Goal: Task Accomplishment & Management: Use online tool/utility

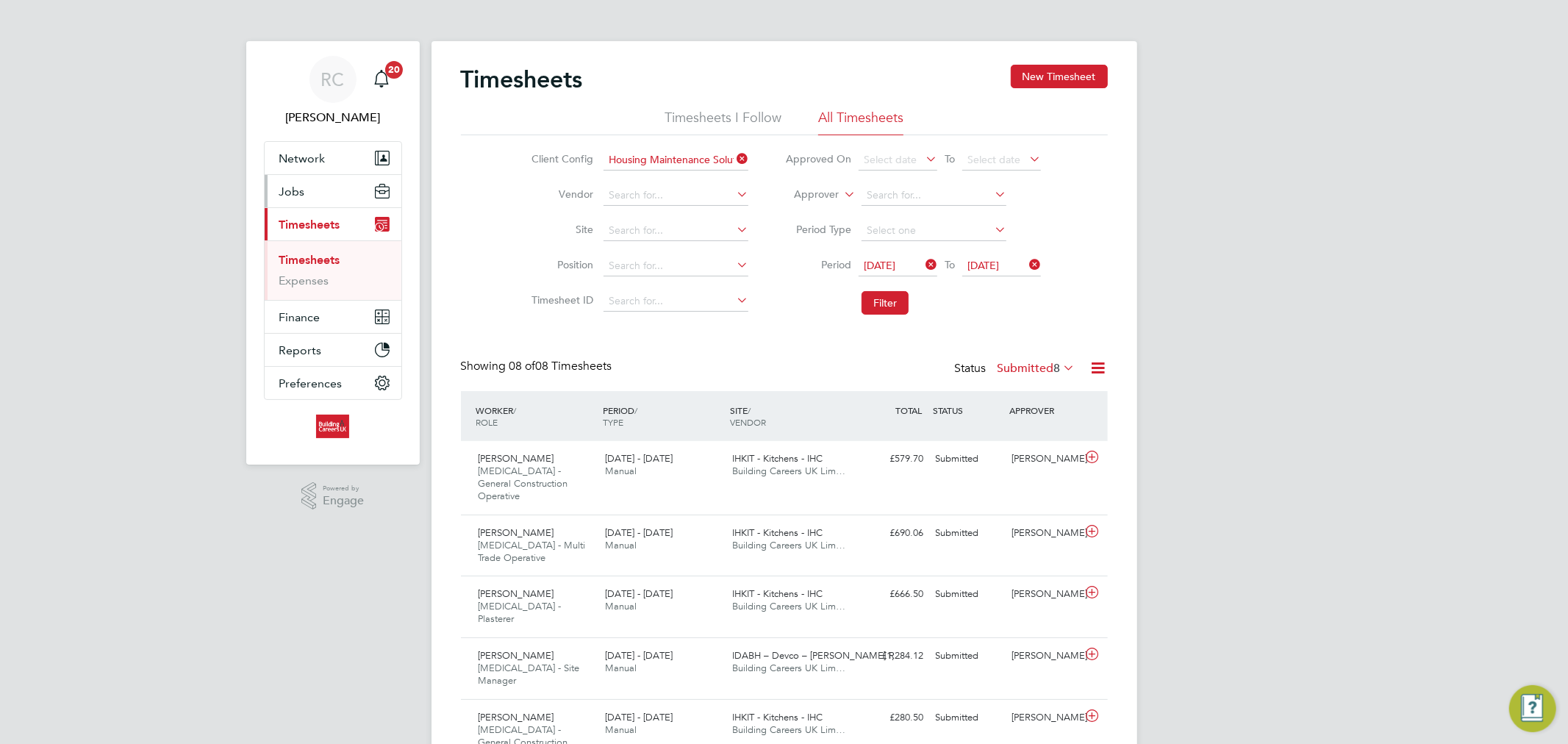
click at [346, 196] on button "Jobs" at bounding box center [333, 190] width 137 height 32
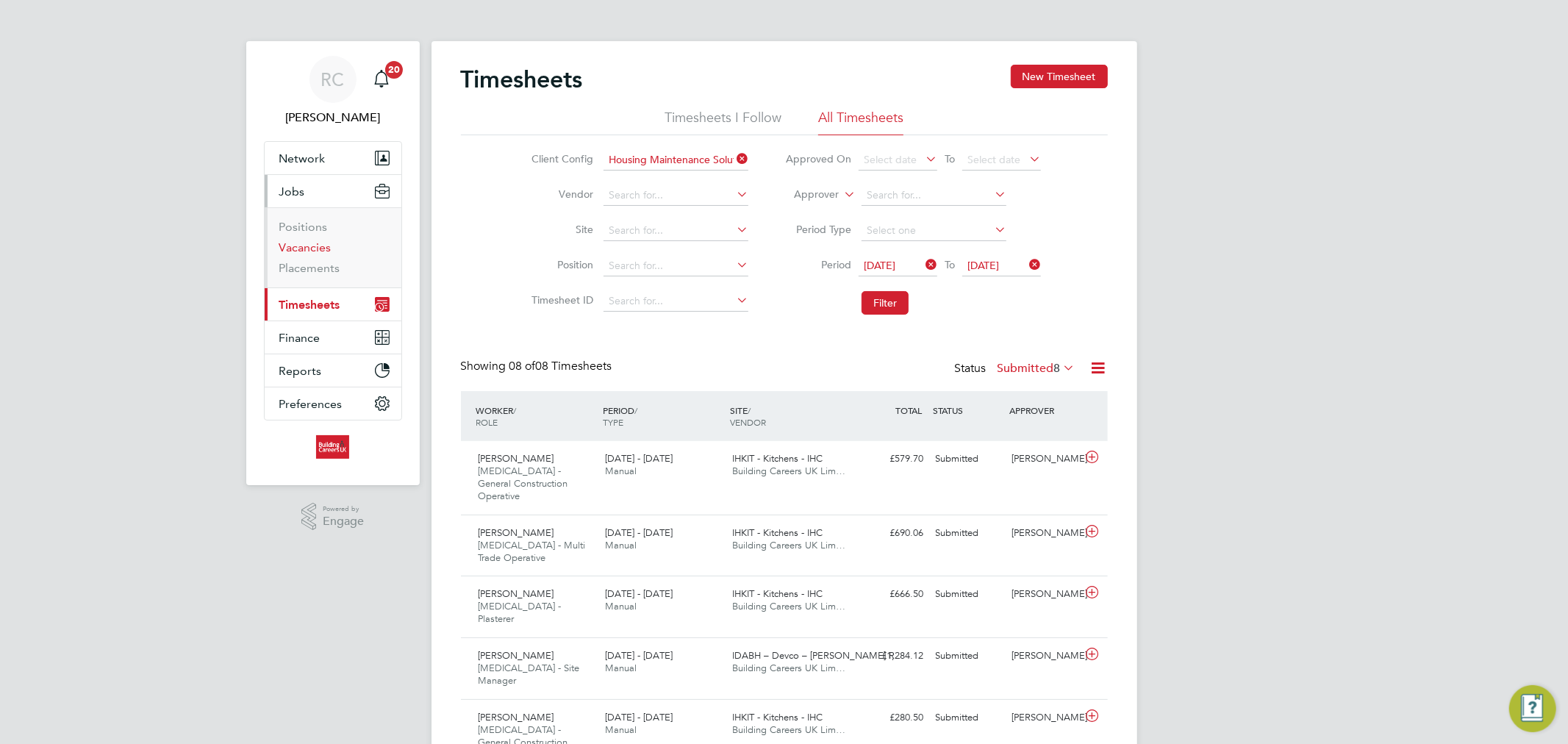
click at [317, 254] on link "Vacancies" at bounding box center [305, 247] width 52 height 14
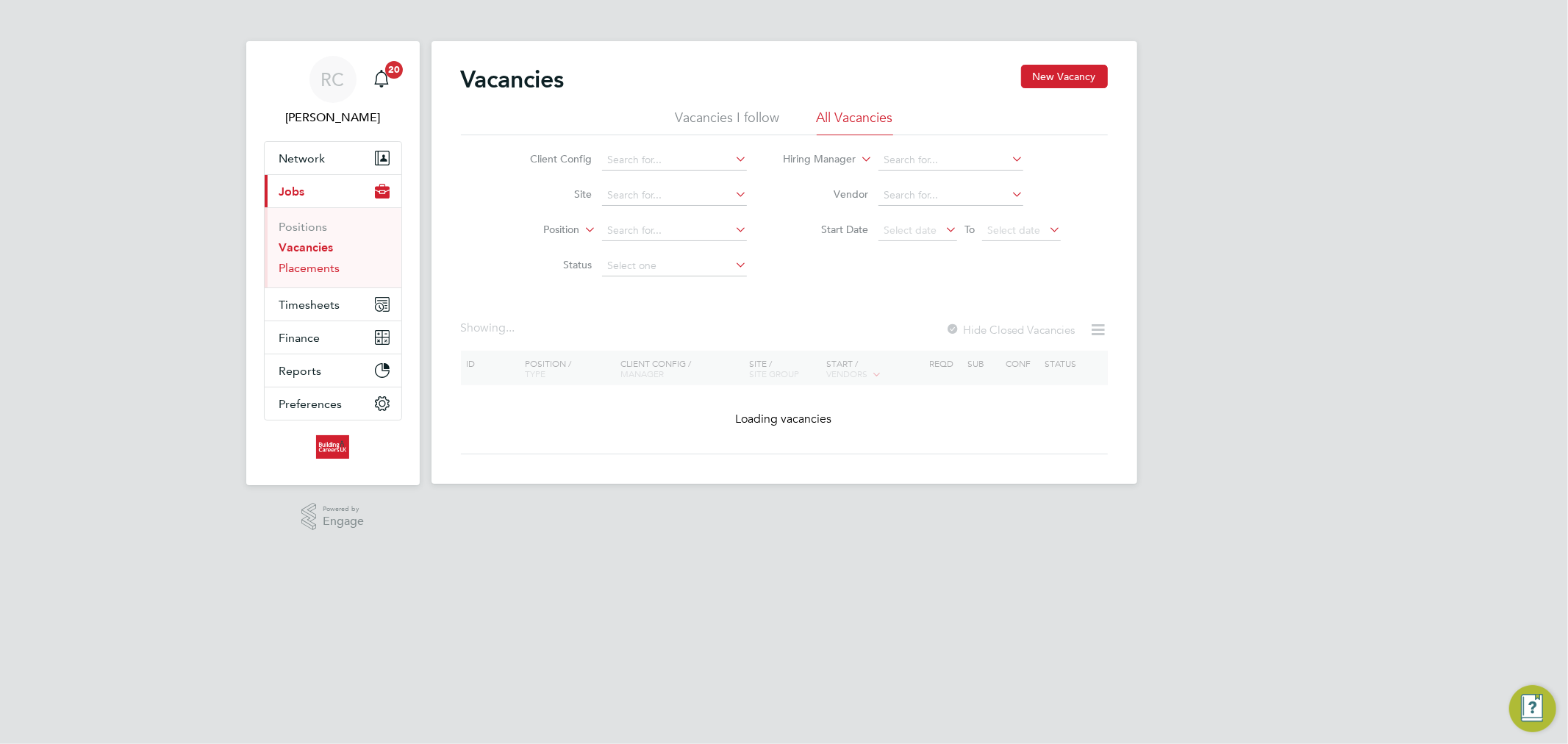
click at [325, 263] on link "Placements" at bounding box center [309, 268] width 61 height 14
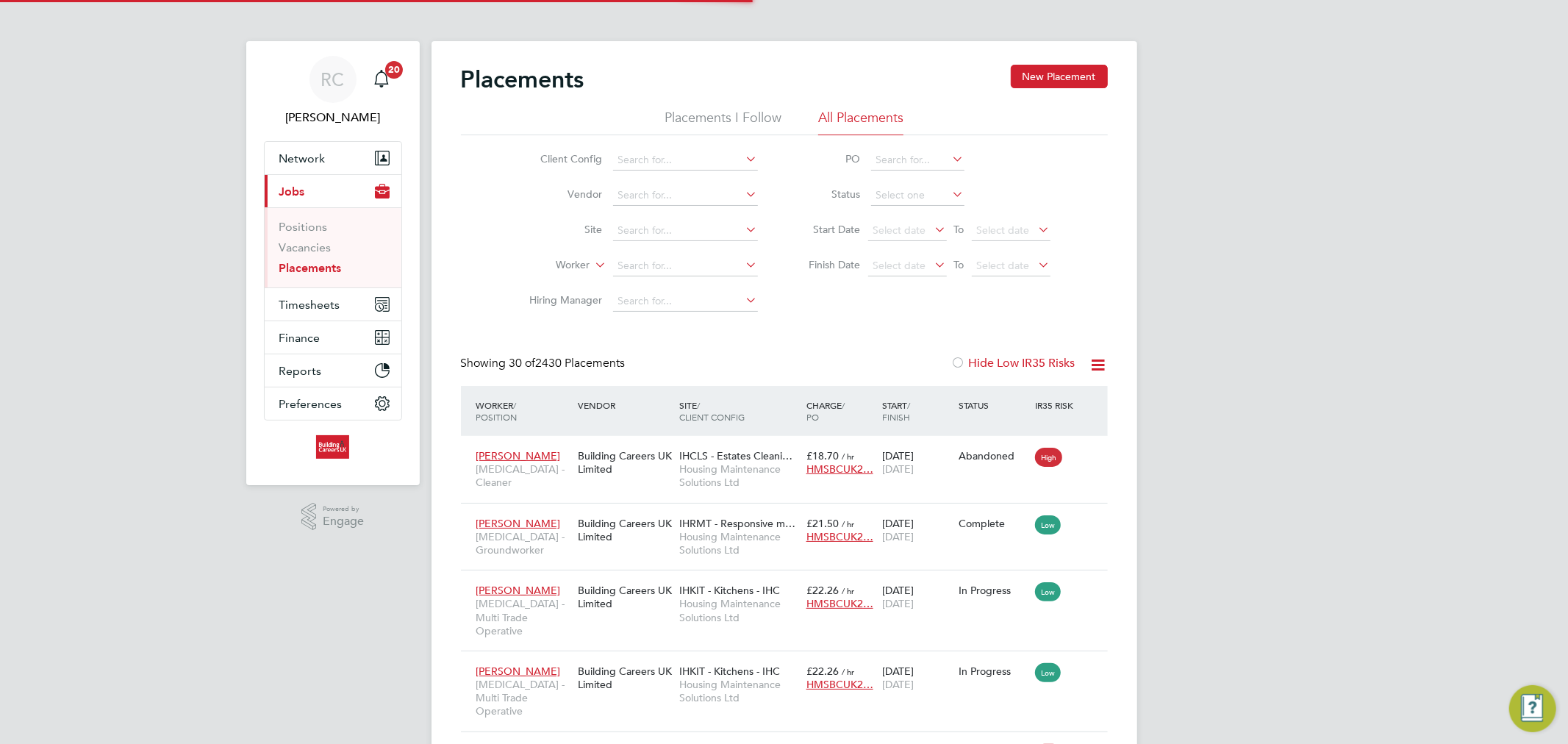
scroll to position [55, 128]
click at [842, 132] on li "All Placements" at bounding box center [860, 122] width 85 height 26
click at [321, 305] on span "Timesheets" at bounding box center [309, 305] width 61 height 14
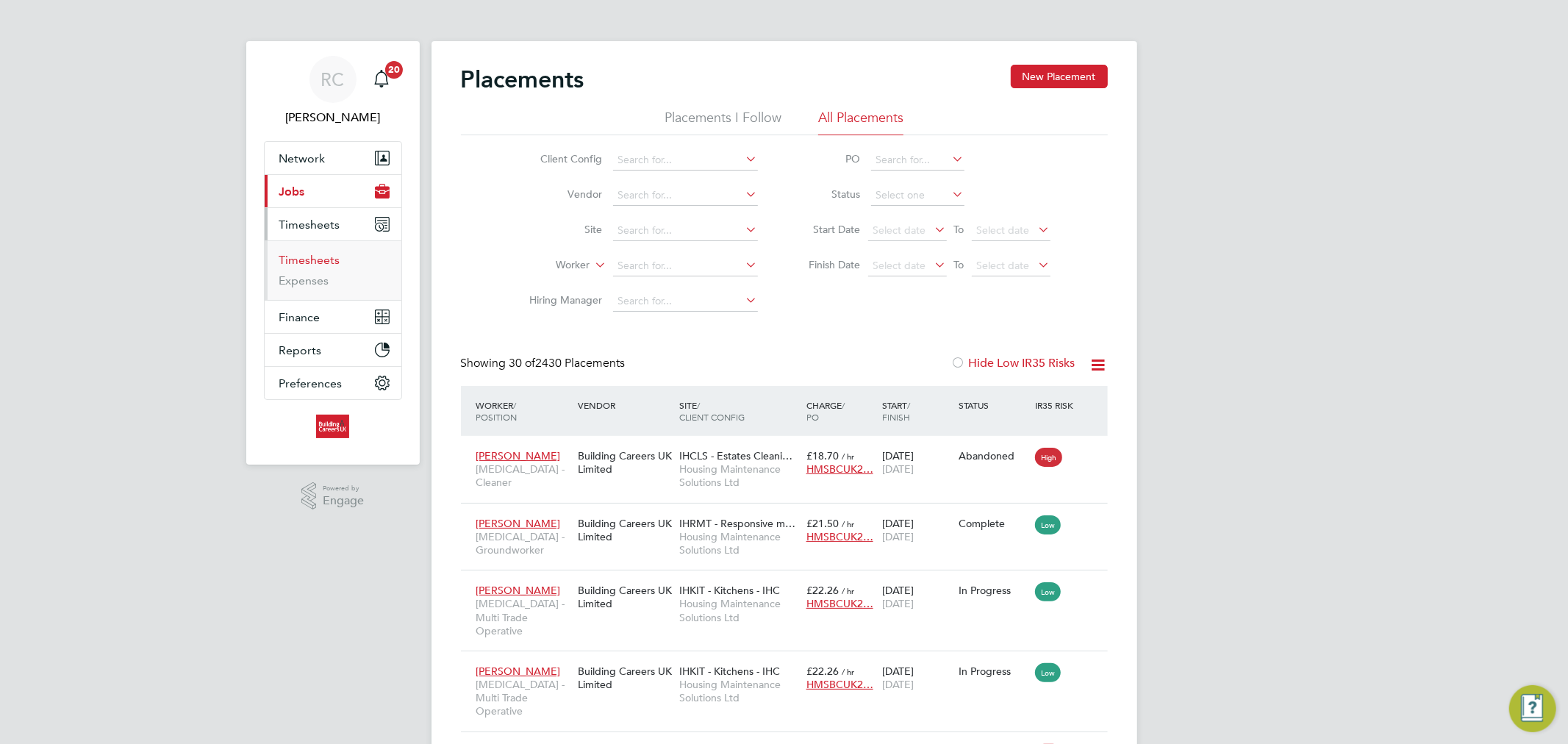
click at [327, 267] on link "Timesheets" at bounding box center [309, 259] width 61 height 14
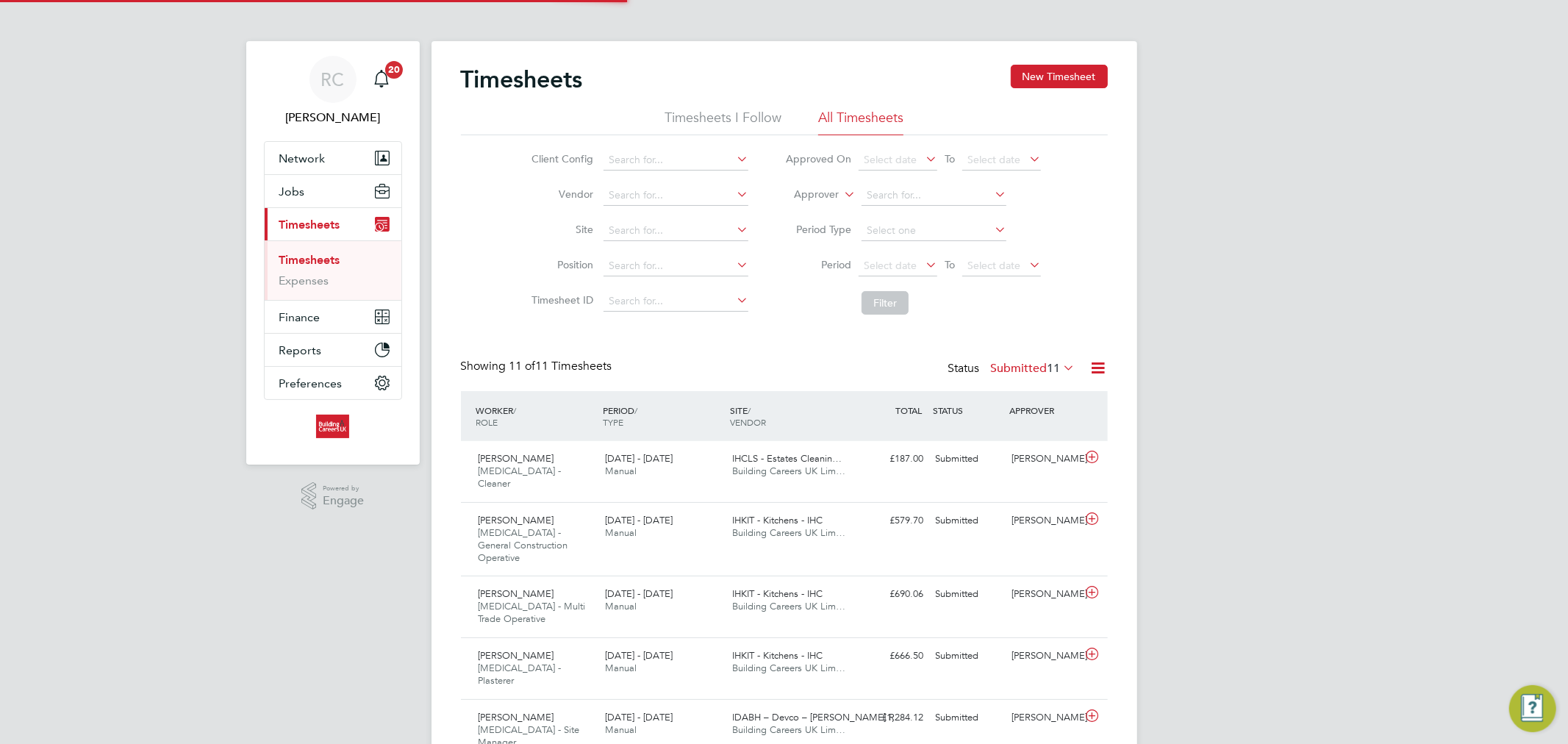
scroll to position [49, 128]
click at [899, 258] on span "Select date" at bounding box center [891, 265] width 53 height 13
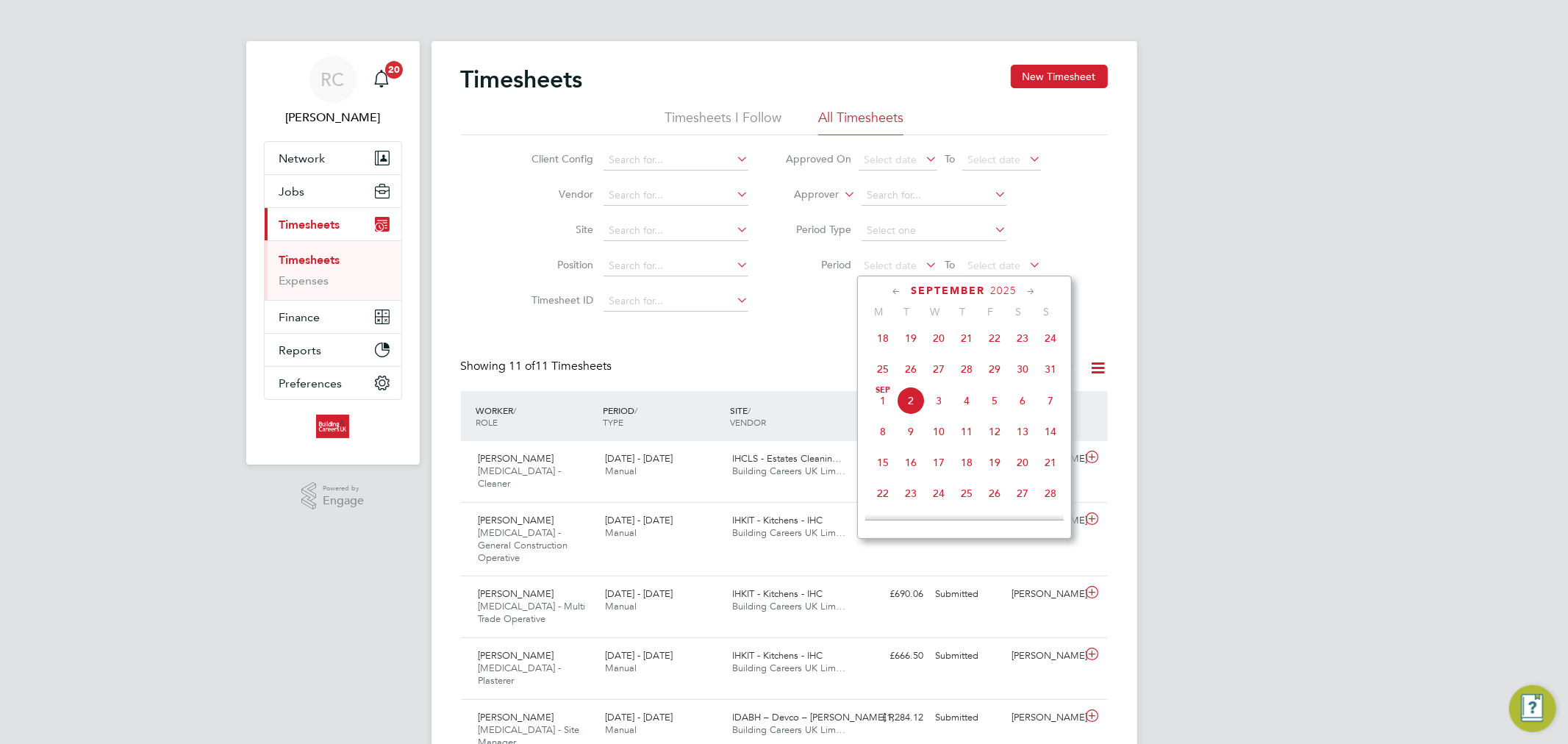
click at [880, 372] on span "25" at bounding box center [883, 369] width 28 height 28
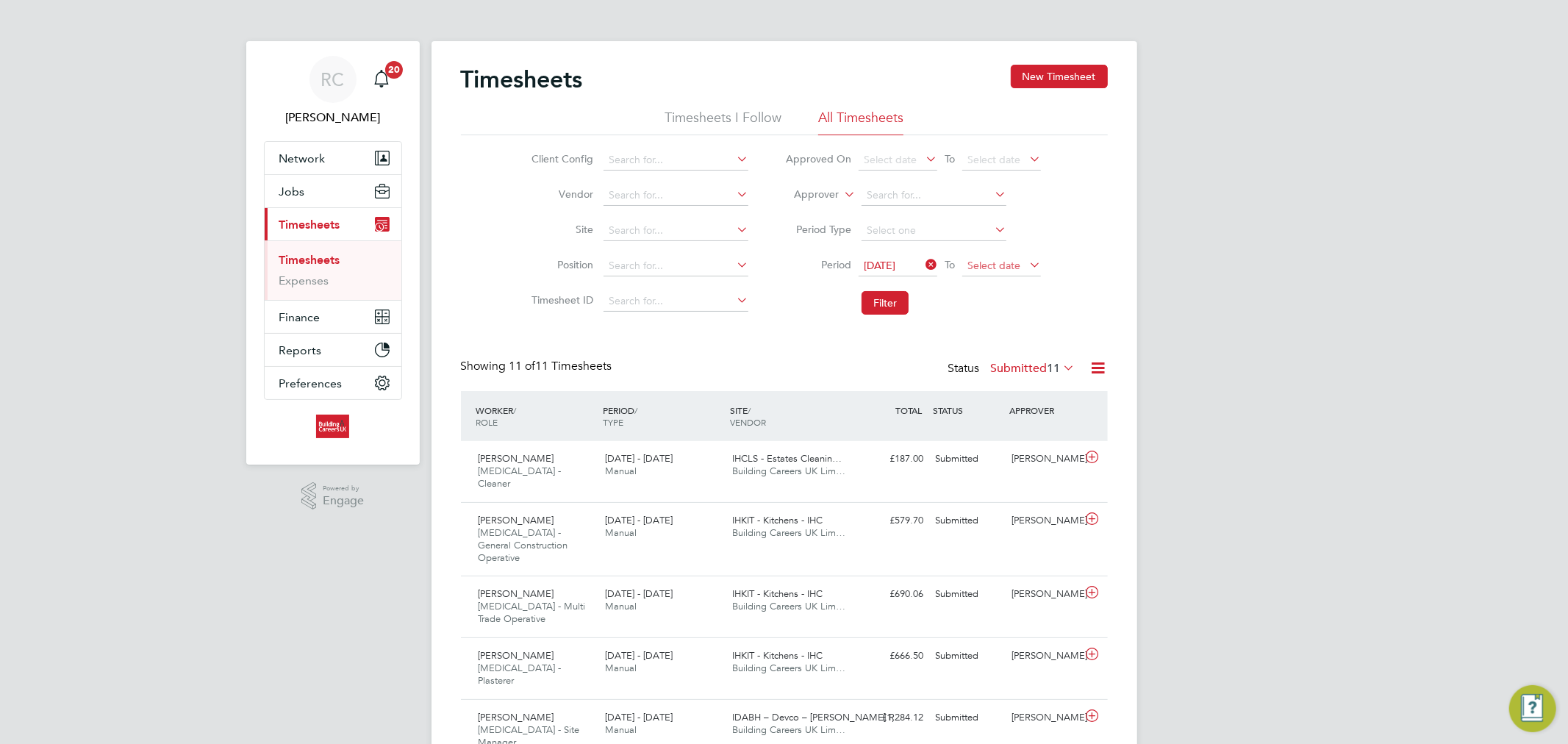
click at [978, 267] on span "Select date" at bounding box center [994, 265] width 53 height 13
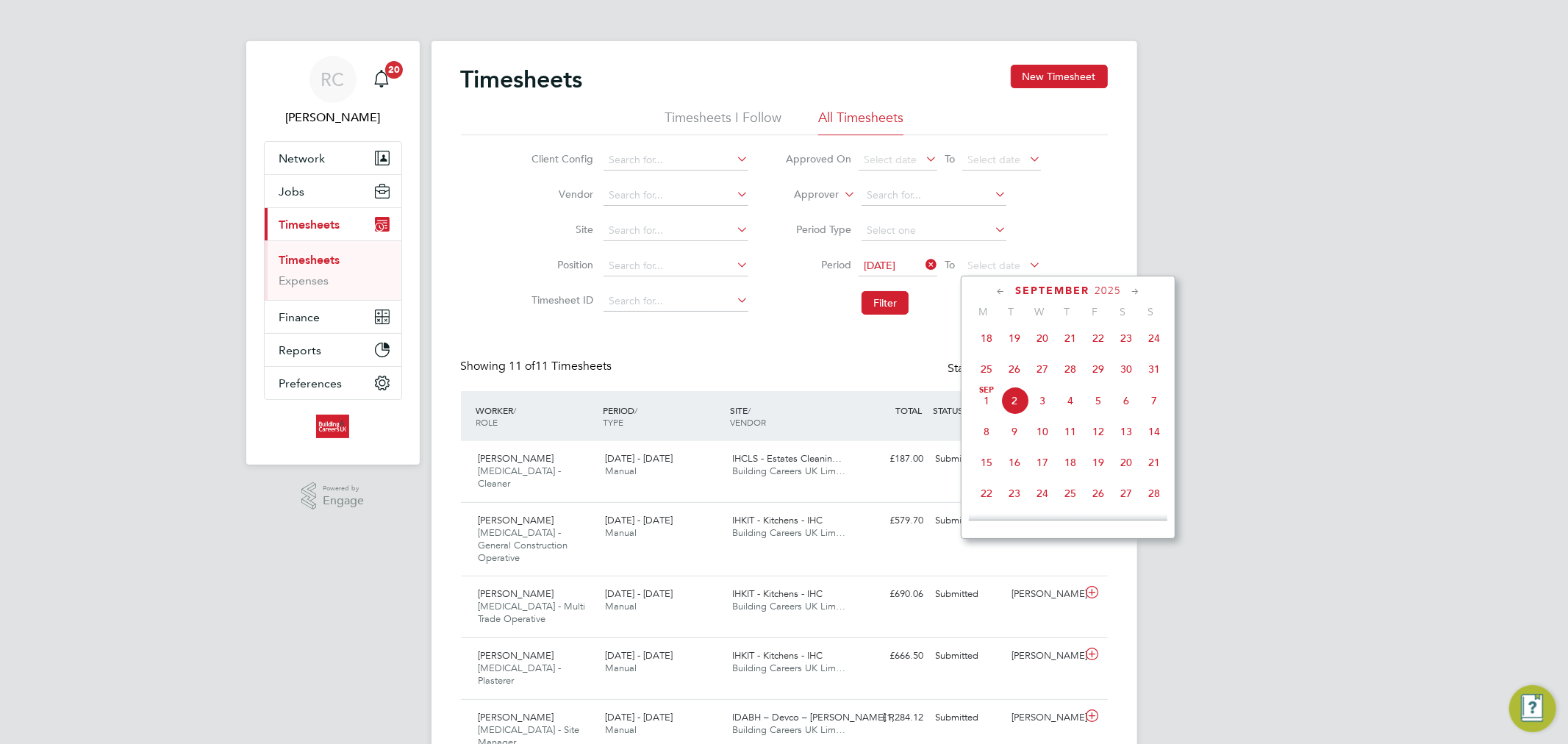
click at [1159, 378] on span "31" at bounding box center [1155, 369] width 28 height 28
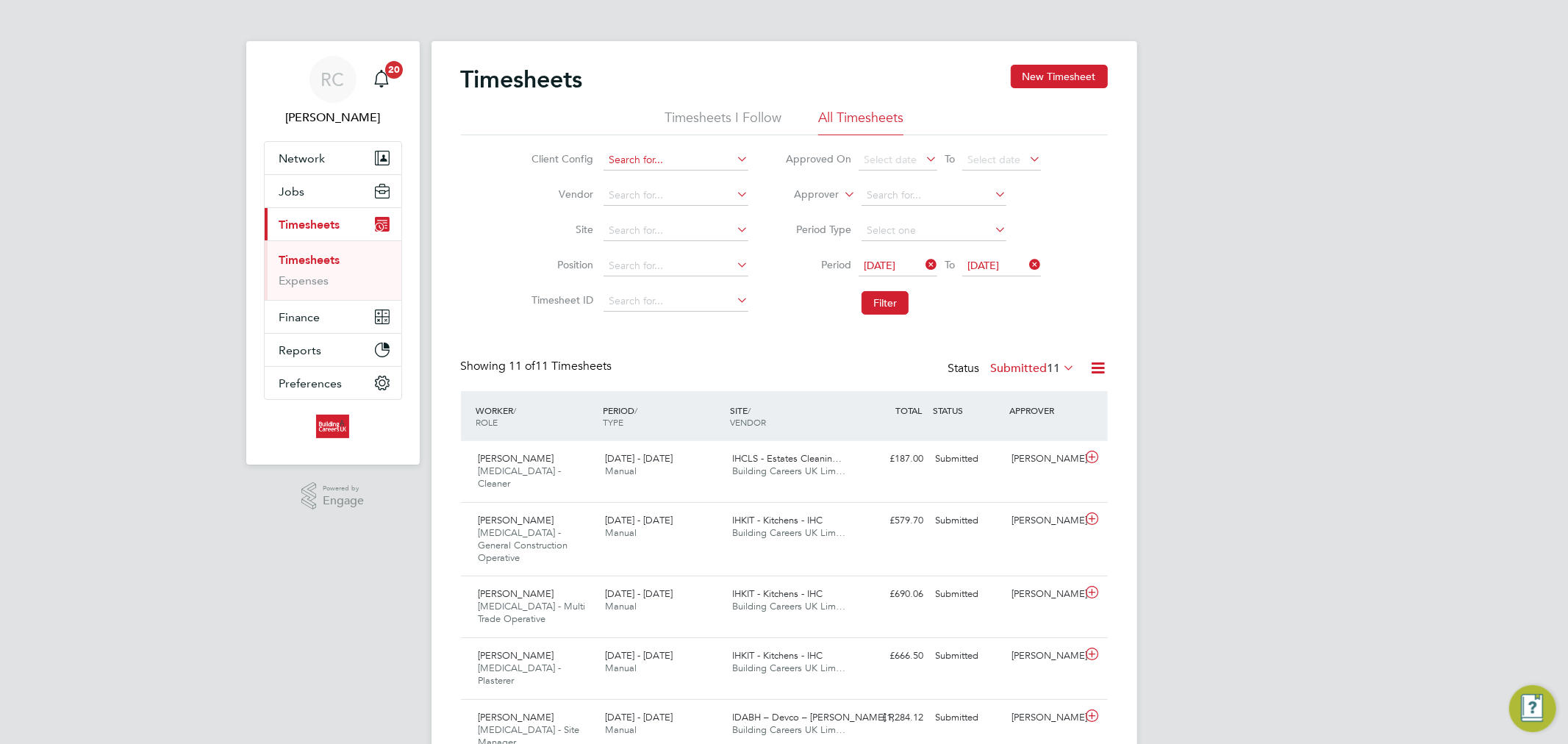
click at [692, 158] on input at bounding box center [676, 160] width 145 height 21
click at [632, 176] on b "Hous" at bounding box center [621, 180] width 25 height 12
type input "Housing Maintenance Solutions Ltd"
click at [894, 309] on button "Filter" at bounding box center [885, 303] width 47 height 24
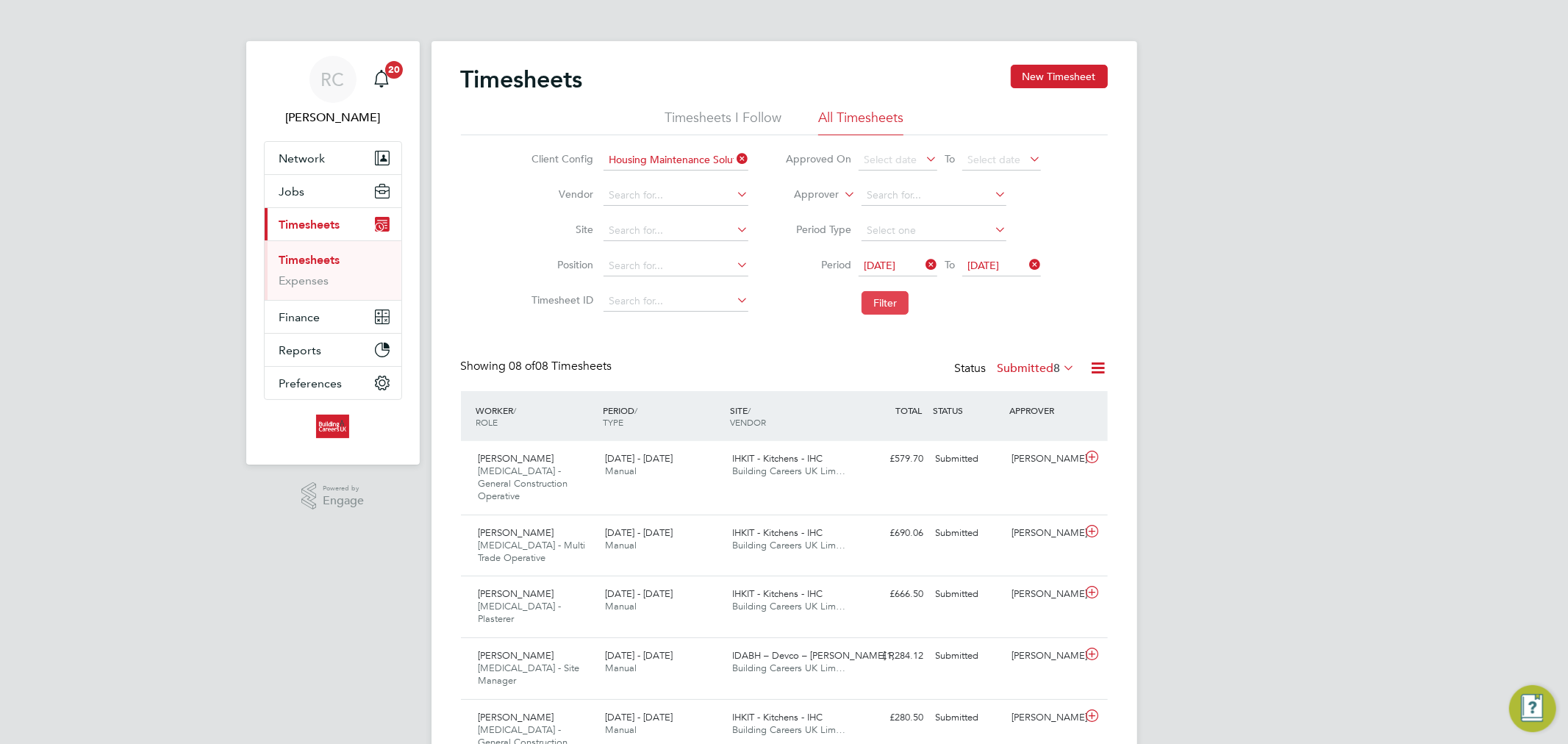
click at [878, 304] on button "Filter" at bounding box center [885, 303] width 47 height 24
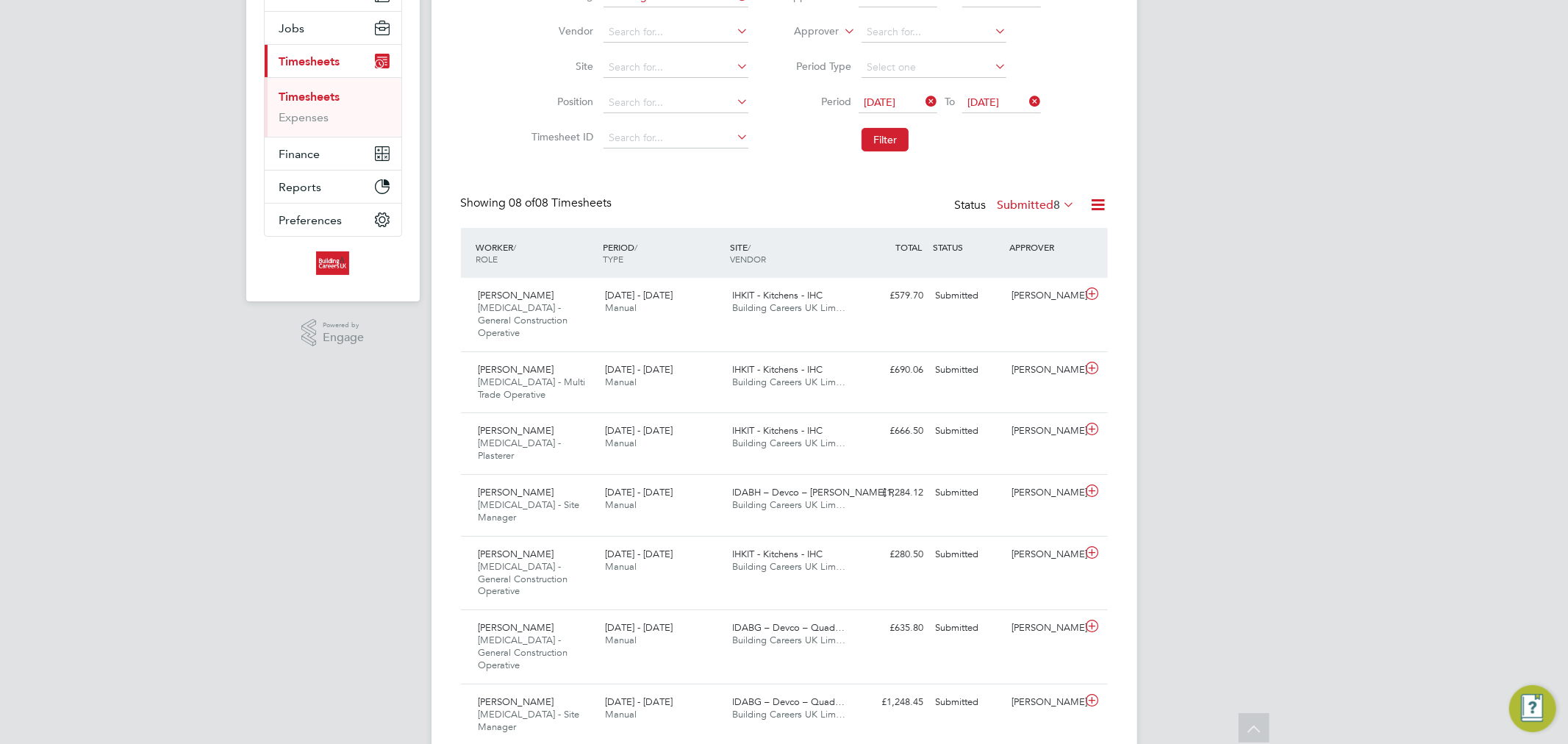
click at [1042, 198] on label "Submitted 8" at bounding box center [1037, 206] width 78 height 15
click at [1292, 244] on div "RC [PERSON_NAME] Notifications 20 Applications: Network Team Members Businesses…" at bounding box center [784, 348] width 1568 height 1023
